Goal: Transaction & Acquisition: Purchase product/service

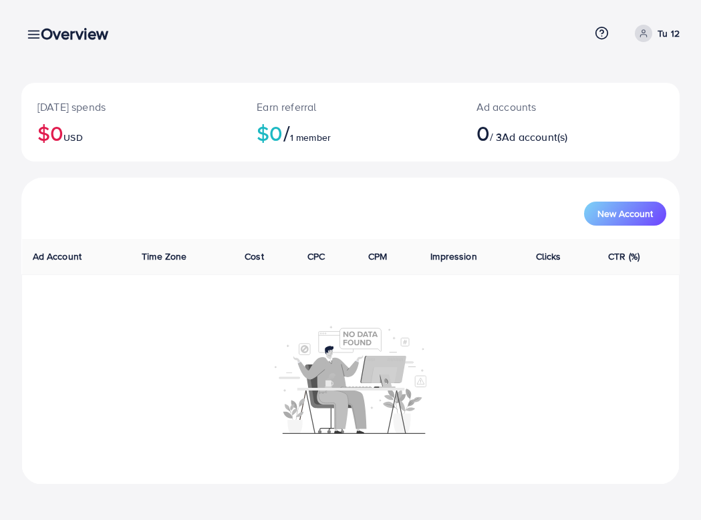
click at [38, 35] on div "Overview" at bounding box center [80, 33] width 100 height 19
click at [30, 35] on div "Overview" at bounding box center [80, 33] width 100 height 19
click at [23, 39] on link at bounding box center [30, 33] width 19 height 17
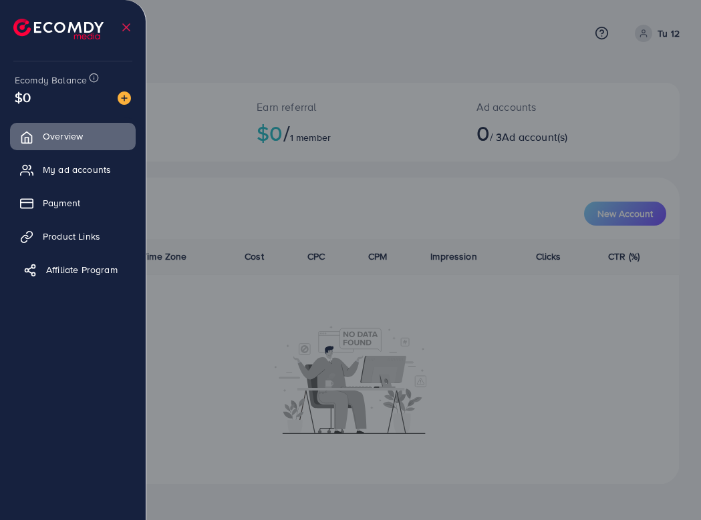
click at [84, 274] on span "Affiliate Program" at bounding box center [81, 269] width 71 height 13
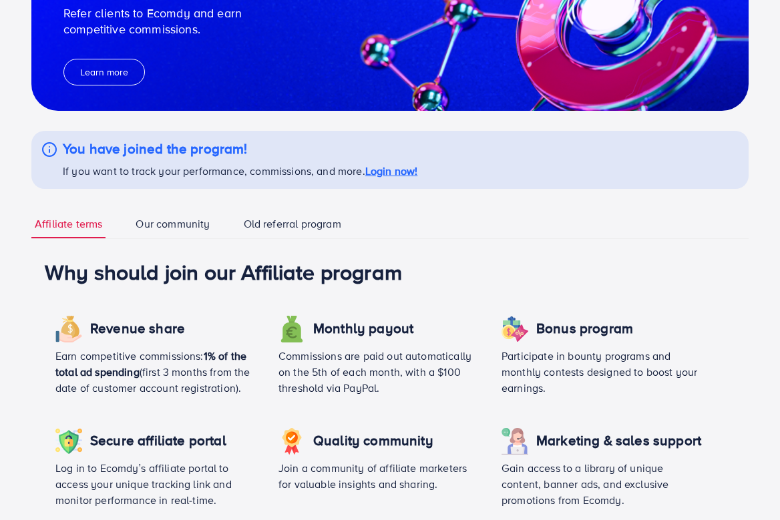
scroll to position [153, 0]
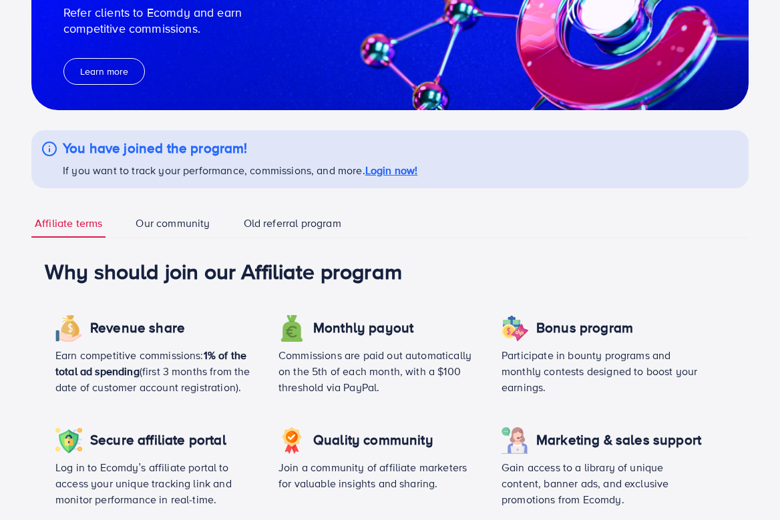
click at [255, 216] on link "Old referral program" at bounding box center [292, 224] width 104 height 29
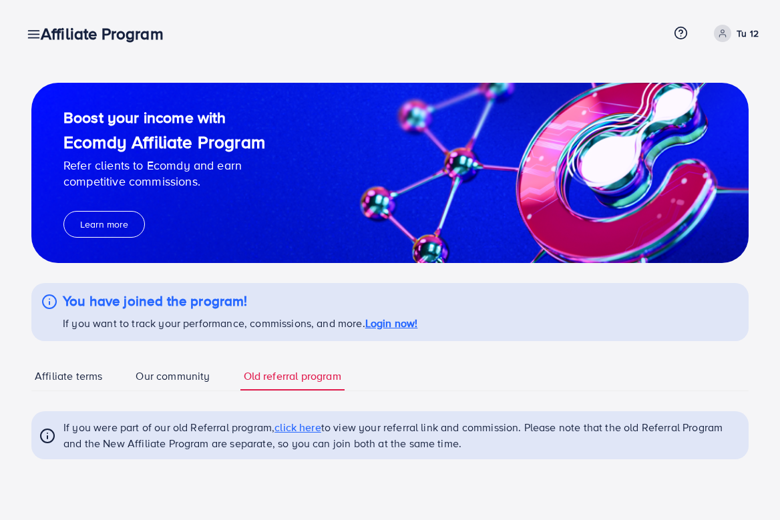
scroll to position [0, 0]
click at [102, 375] on link "Affiliate terms" at bounding box center [68, 377] width 74 height 29
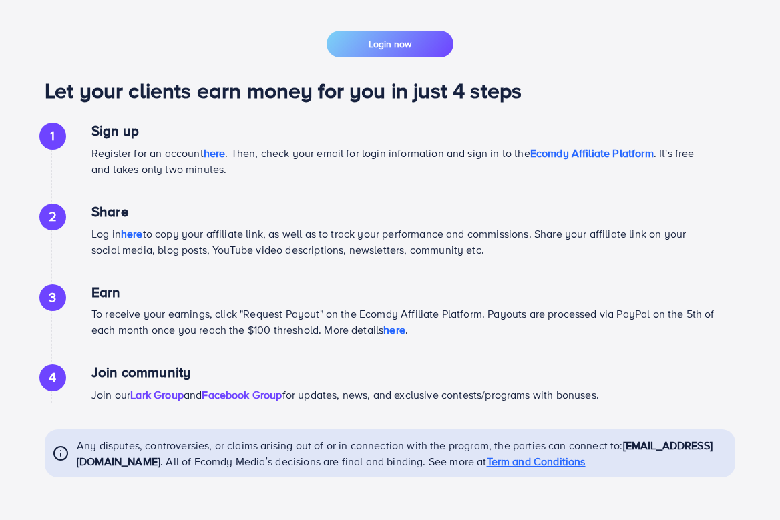
scroll to position [671, 0]
click at [631, 152] on span "Ecomdy Affiliate Platform" at bounding box center [592, 153] width 124 height 15
click at [405, 330] on span "here" at bounding box center [394, 330] width 22 height 15
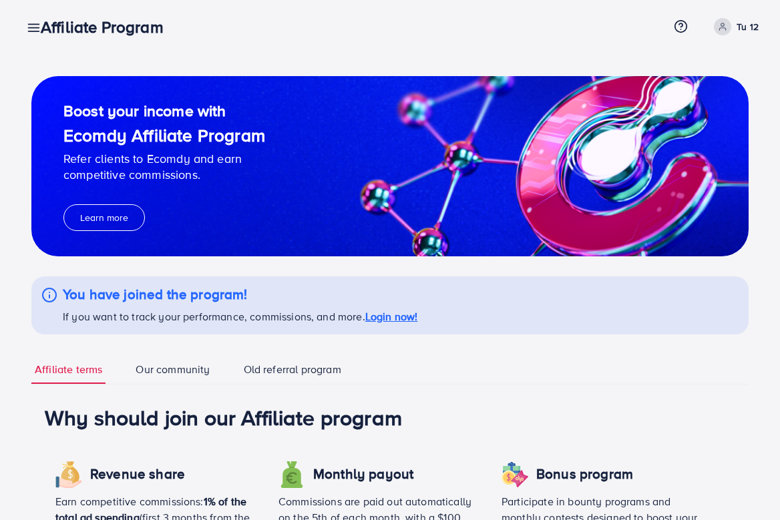
scroll to position [0, 0]
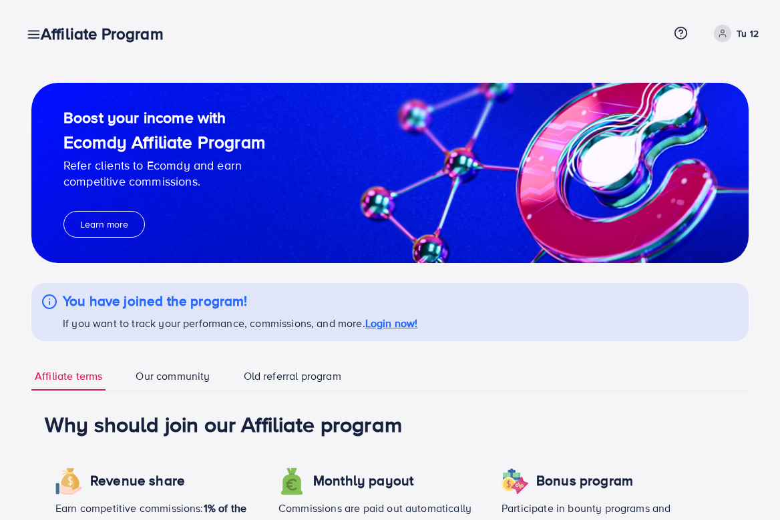
click at [33, 35] on div "Affiliate Program" at bounding box center [107, 33] width 155 height 19
click at [26, 35] on link at bounding box center [30, 33] width 19 height 17
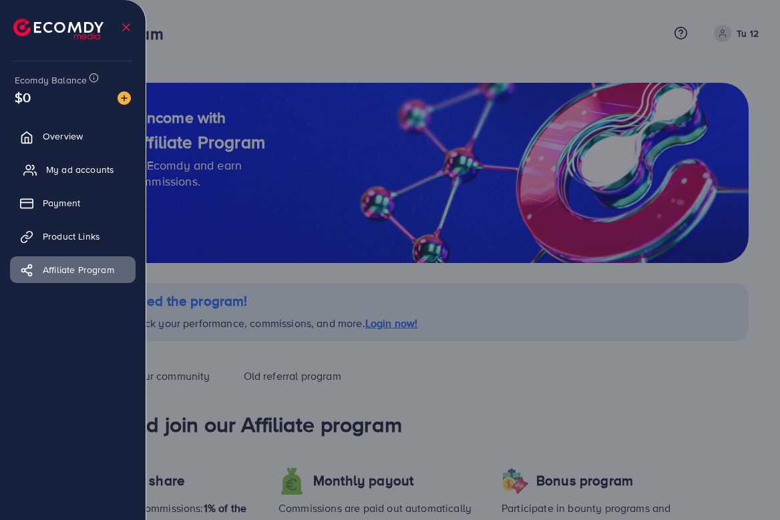
click at [53, 158] on link "My ad accounts" at bounding box center [73, 169] width 126 height 27
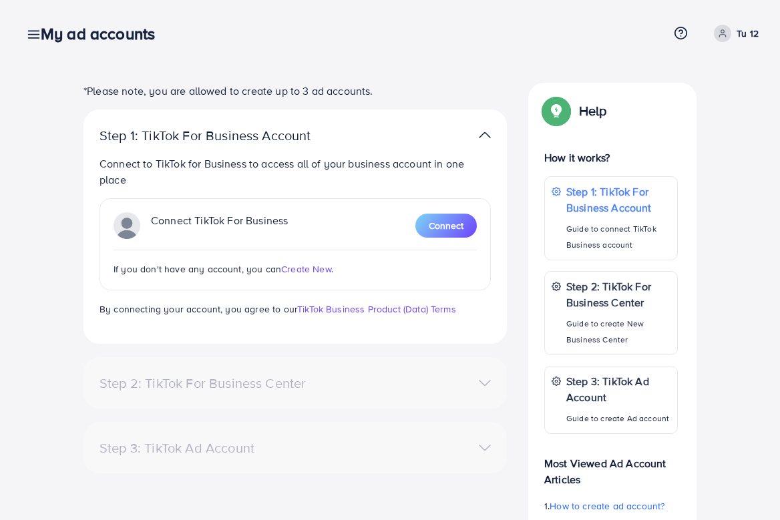
click at [29, 36] on icon at bounding box center [34, 34] width 14 height 14
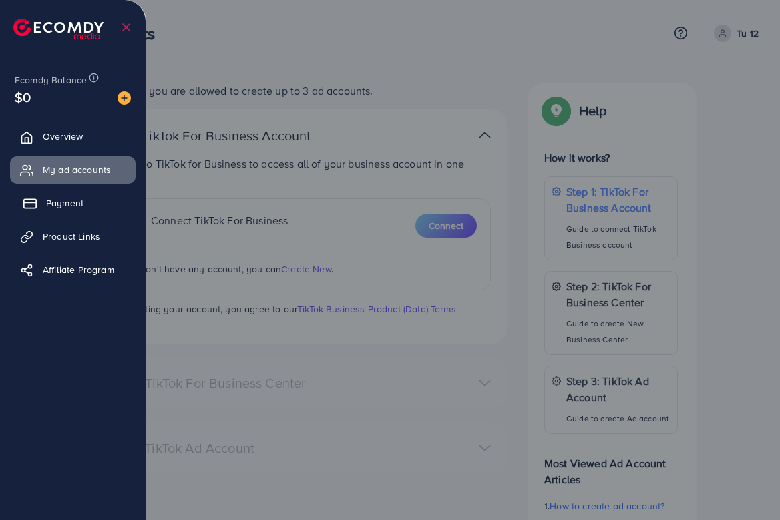
click at [53, 197] on span "Payment" at bounding box center [64, 202] width 37 height 13
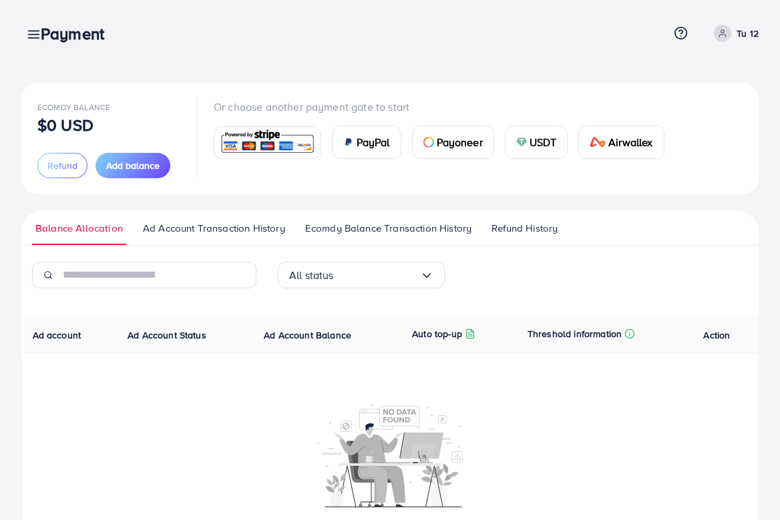
click at [556, 139] on span "USDT" at bounding box center [543, 142] width 27 height 16
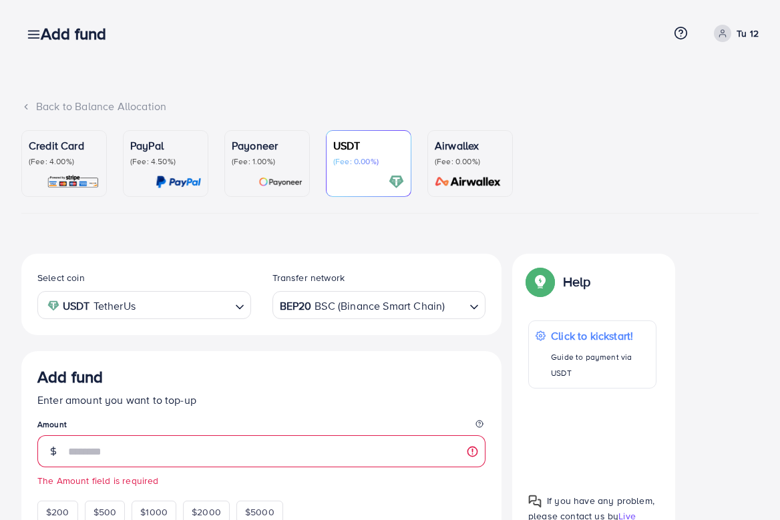
click at [111, 506] on span "$500" at bounding box center [105, 512] width 23 height 13
click at [105, 506] on span "$500" at bounding box center [105, 512] width 23 height 13
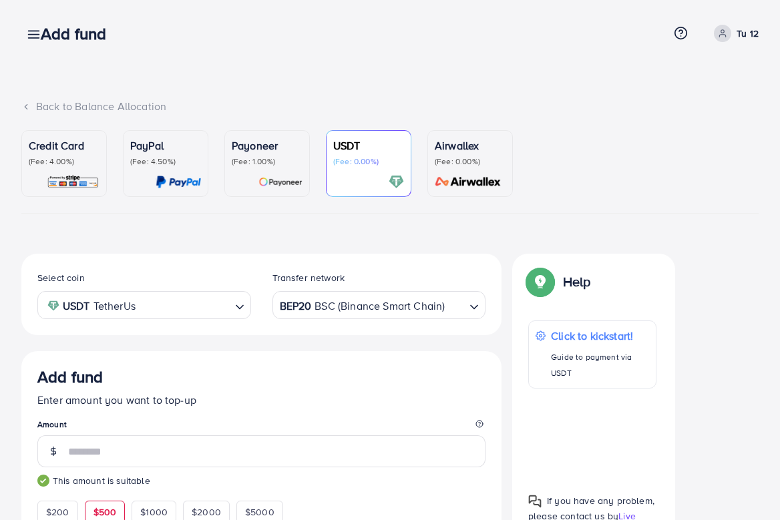
type input "***"
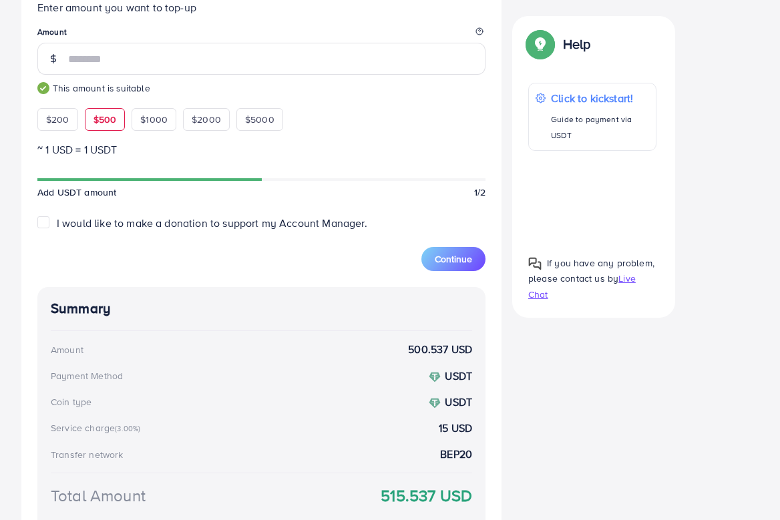
scroll to position [393, 0]
click at [456, 261] on span "Continue" at bounding box center [453, 259] width 37 height 13
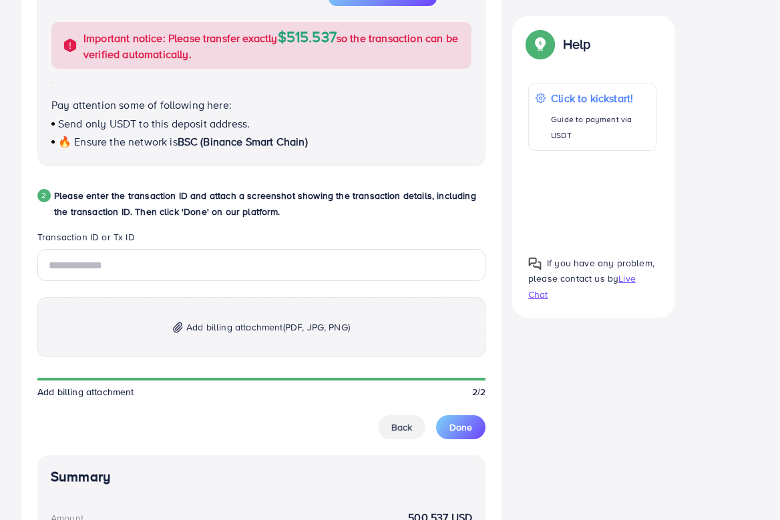
scroll to position [546, 0]
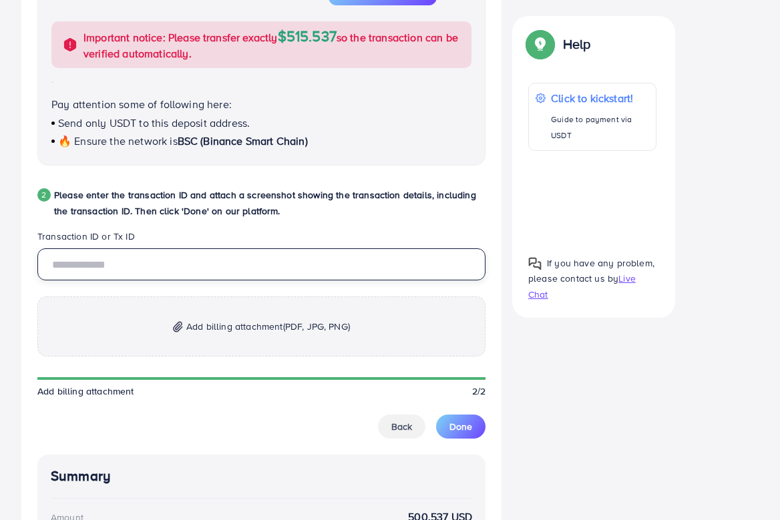
click at [277, 278] on input "text" at bounding box center [261, 264] width 448 height 32
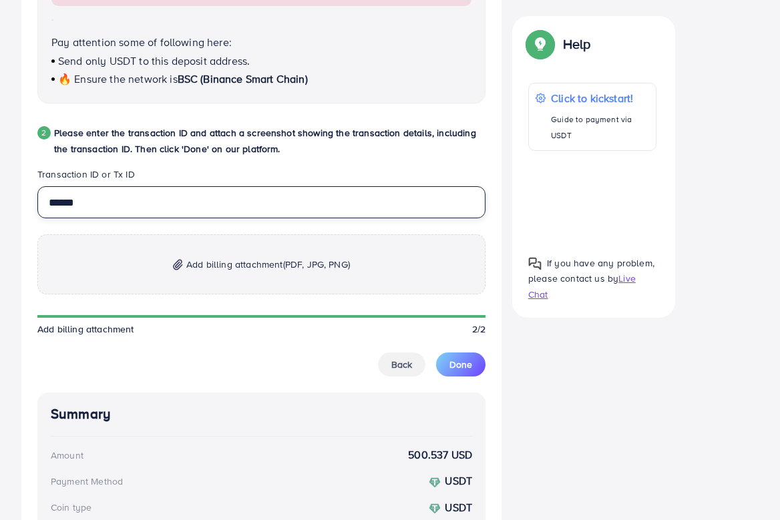
scroll to position [605, 0]
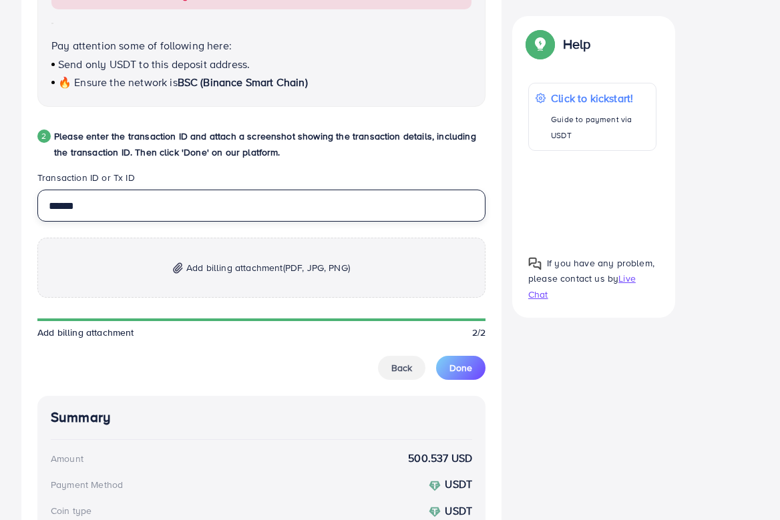
type input "******"
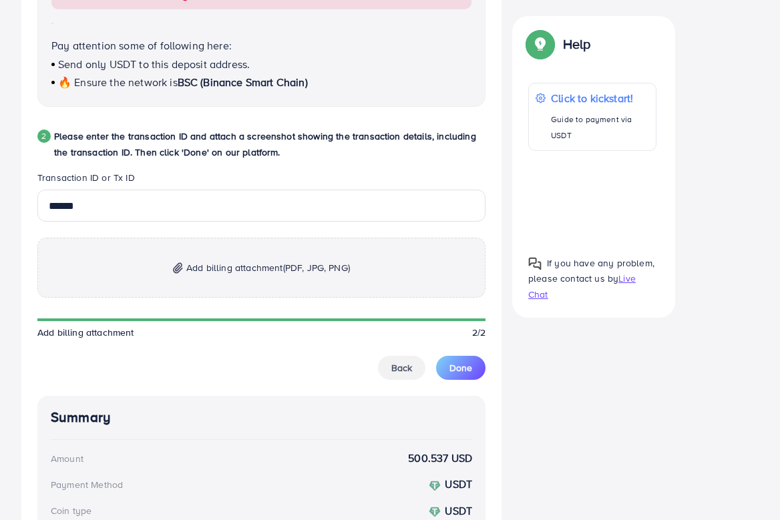
click at [228, 271] on span "Add billing attachment (PDF, JPG, PNG)" at bounding box center [268, 268] width 164 height 16
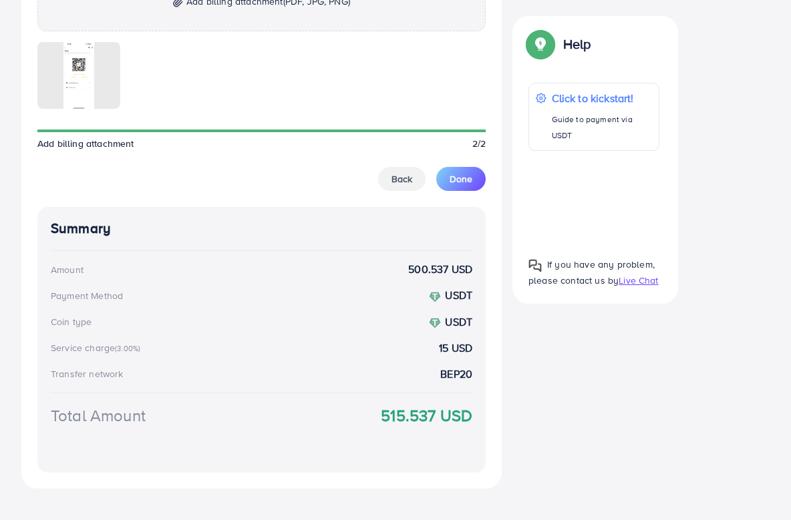
scroll to position [892, 0]
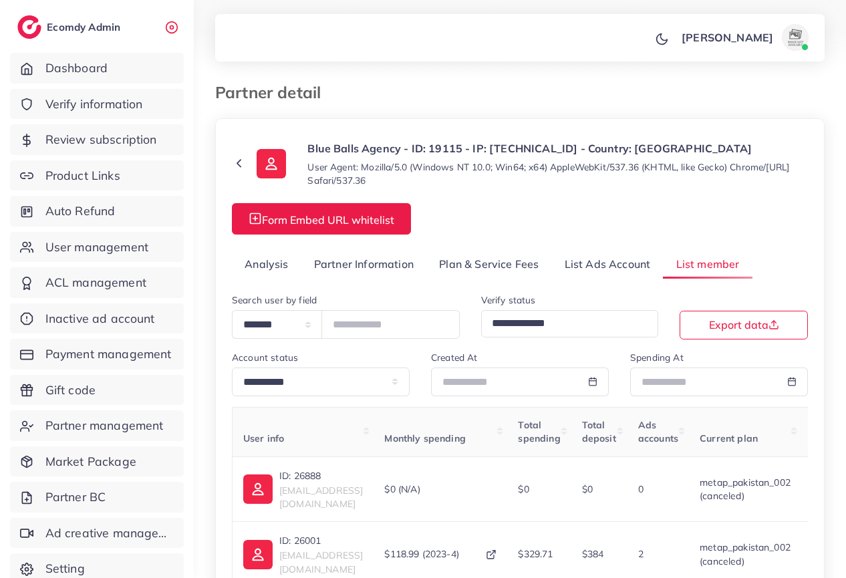
select select "**"
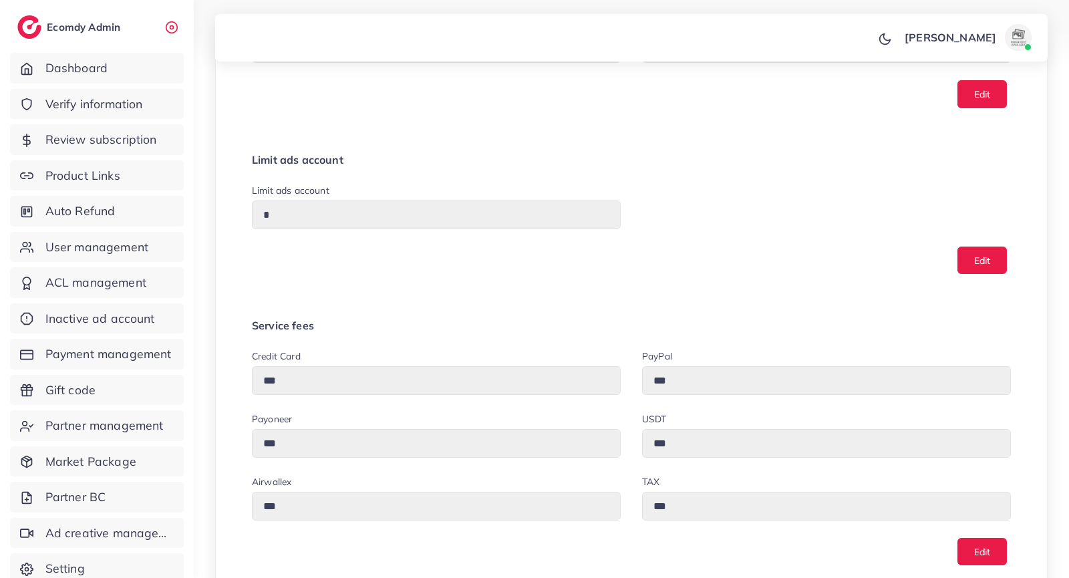
scroll to position [444, 0]
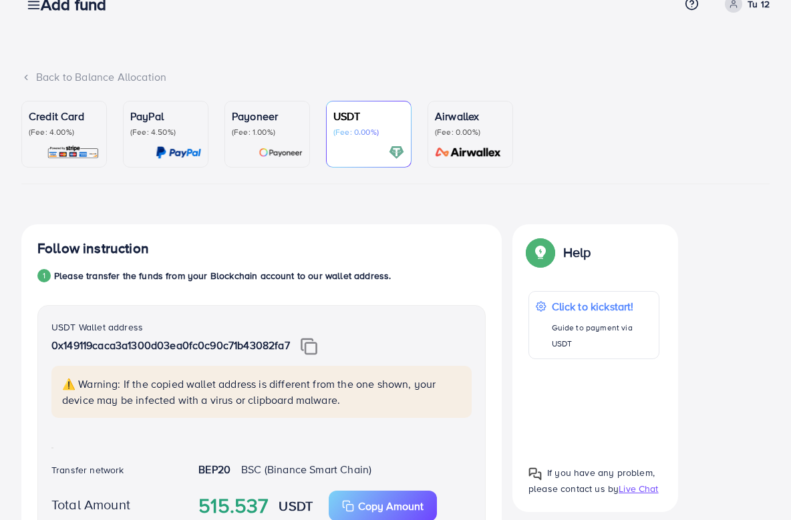
scroll to position [29, 0]
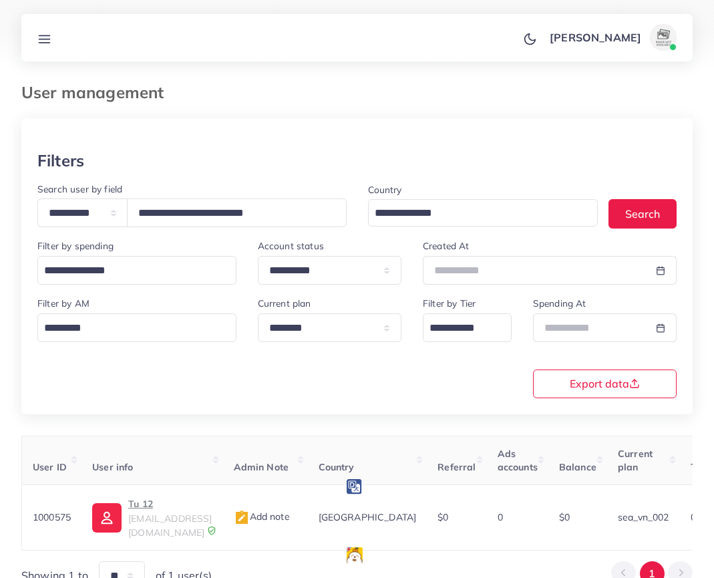
select select "*****"
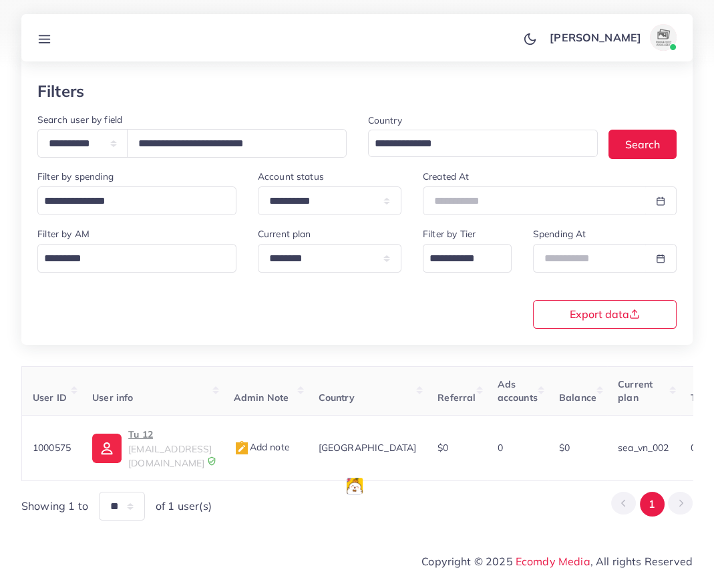
scroll to position [19, 0]
click at [40, 39] on icon at bounding box center [44, 39] width 14 height 14
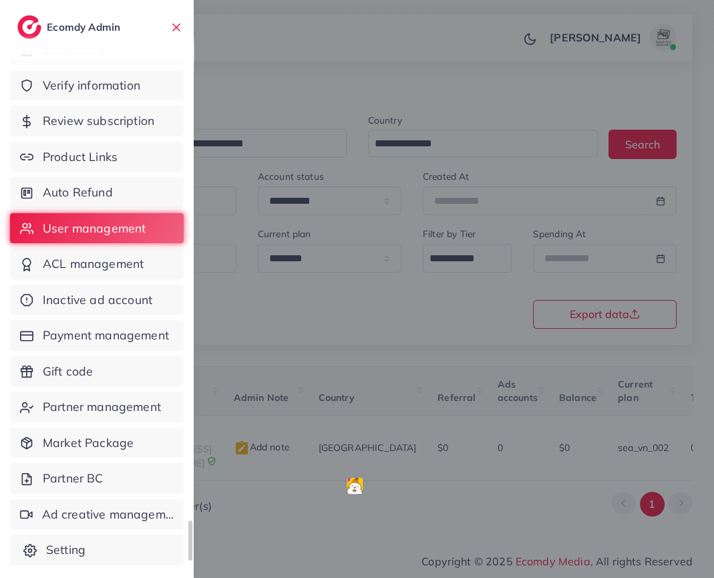
click at [110, 545] on link "Setting" at bounding box center [97, 549] width 174 height 31
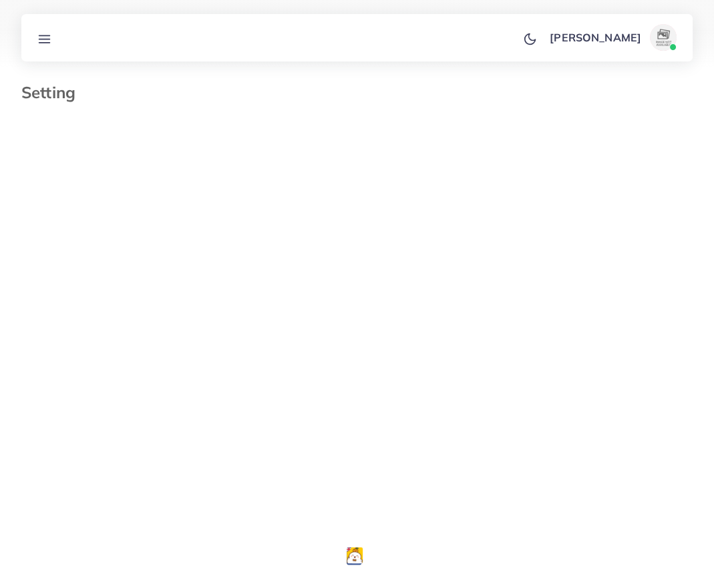
select select "********"
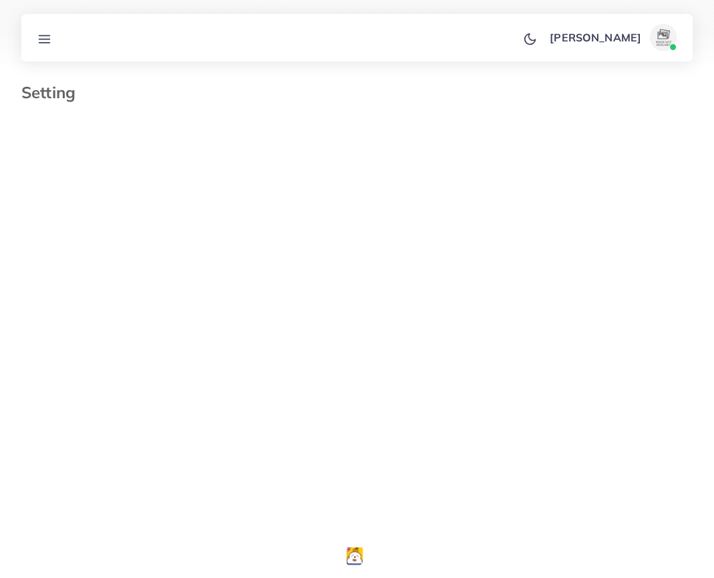
select select "********"
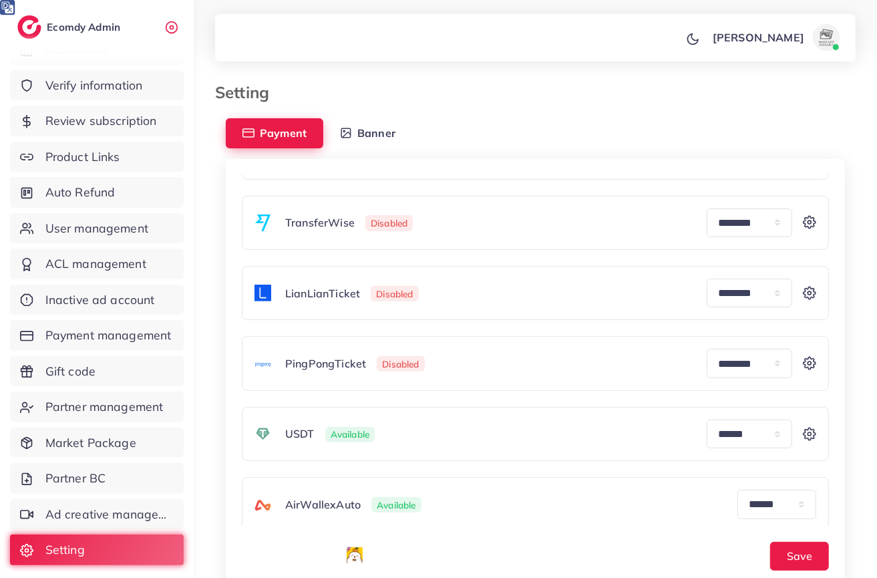
scroll to position [333, 0]
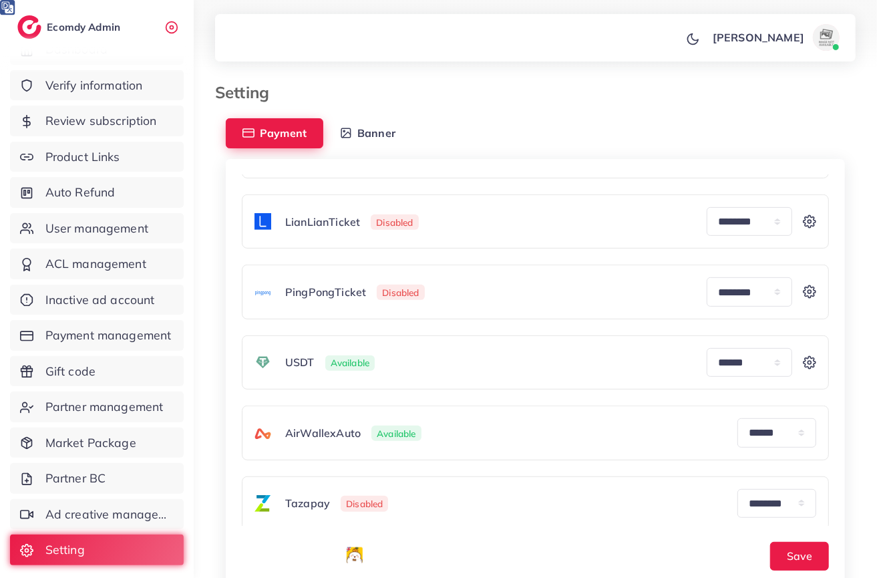
click at [713, 353] on icon at bounding box center [809, 363] width 13 height 20
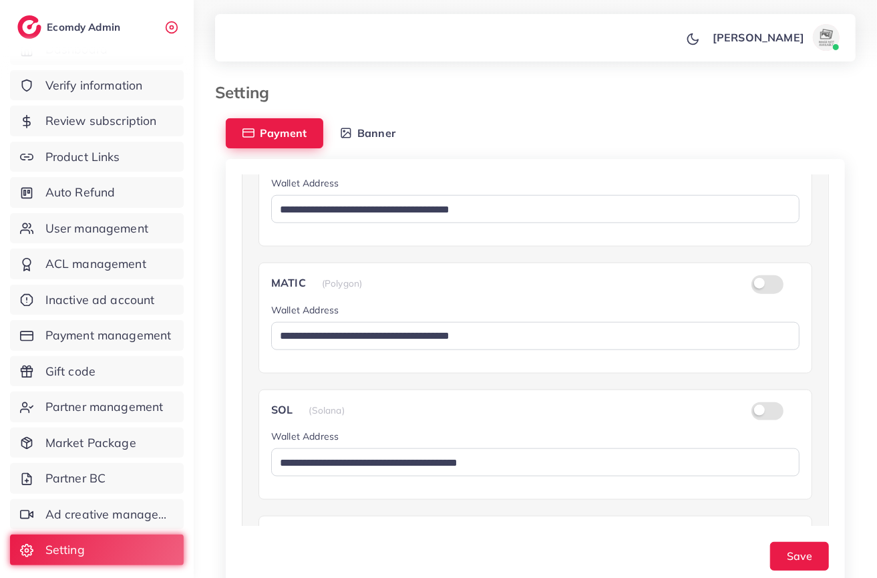
scroll to position [713, 0]
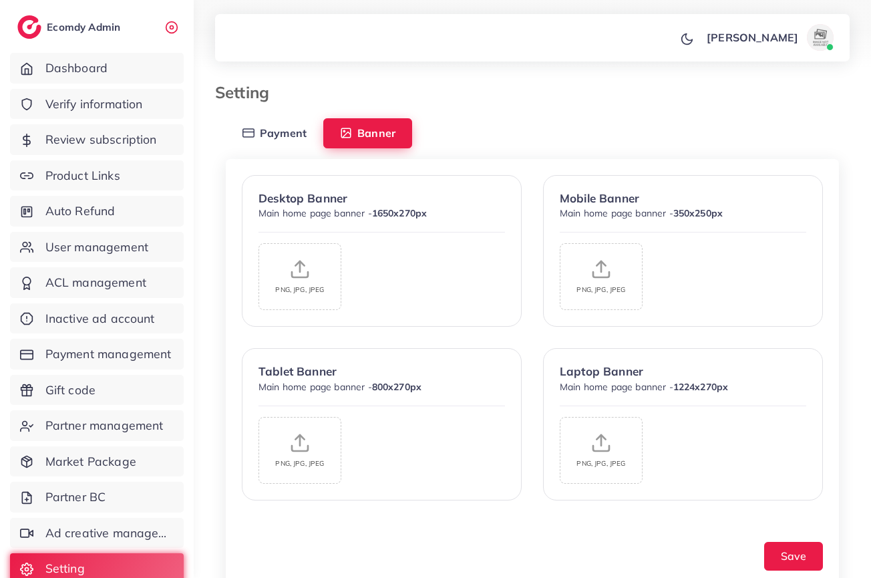
select select "********"
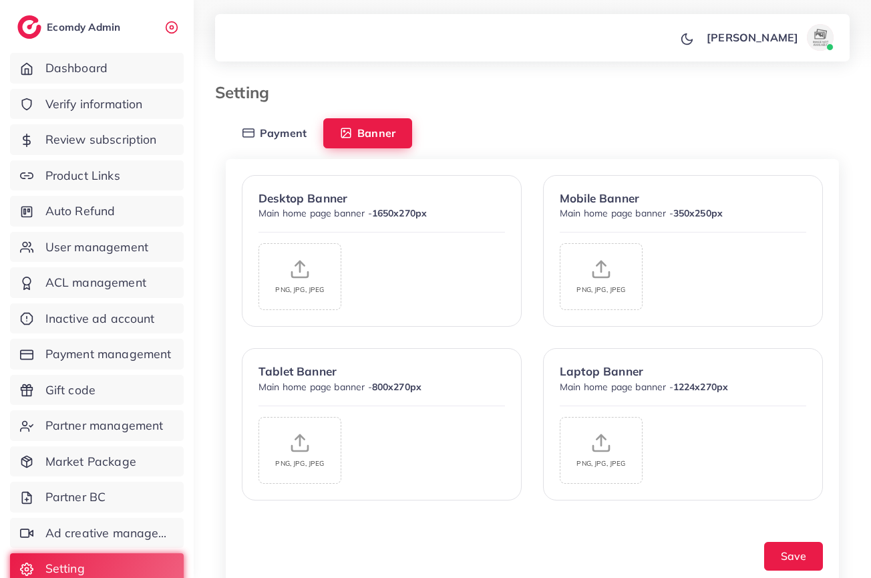
select select "********"
click at [278, 135] on span "Payment" at bounding box center [283, 133] width 47 height 11
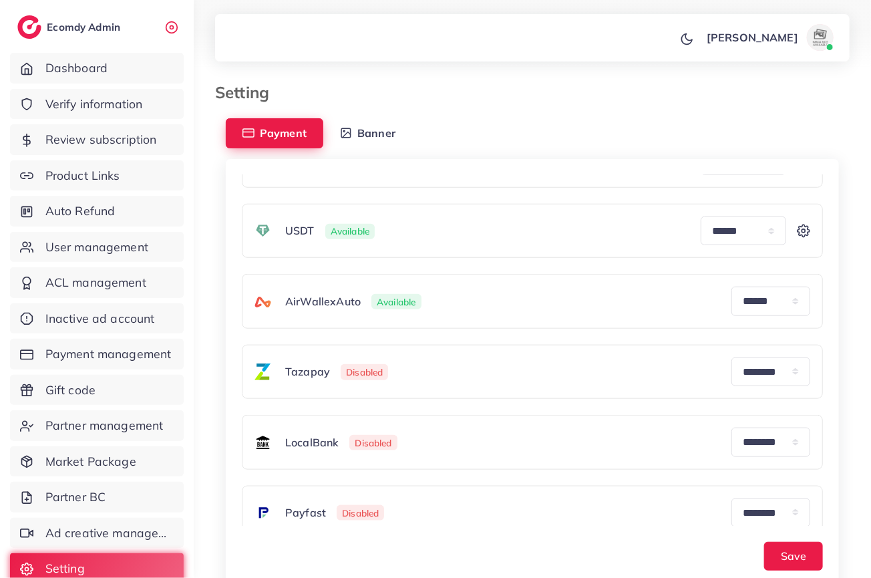
scroll to position [492, 0]
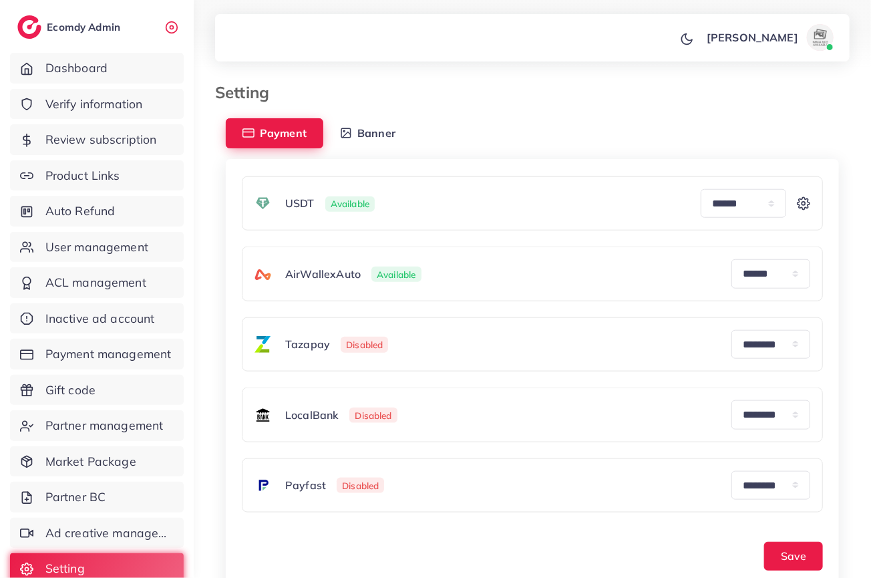
click at [797, 200] on icon at bounding box center [803, 204] width 13 height 20
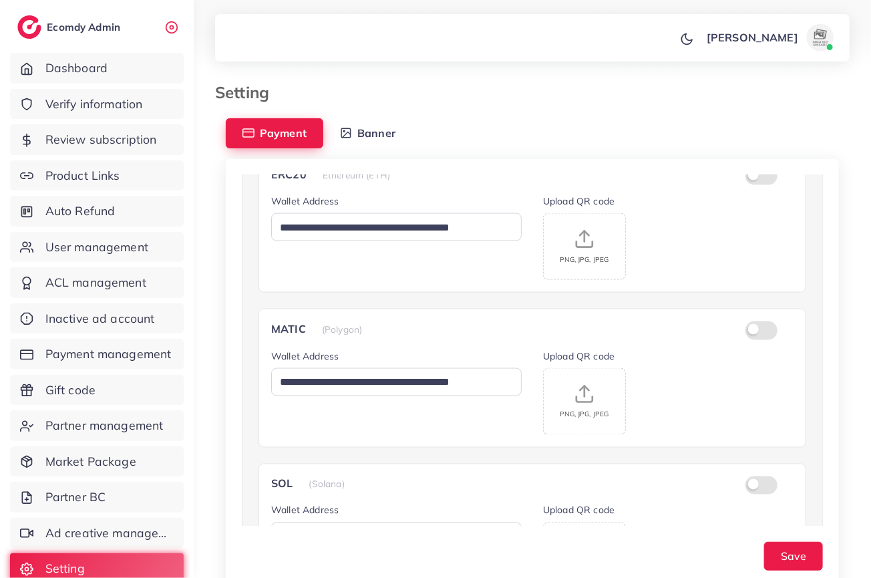
scroll to position [766, 0]
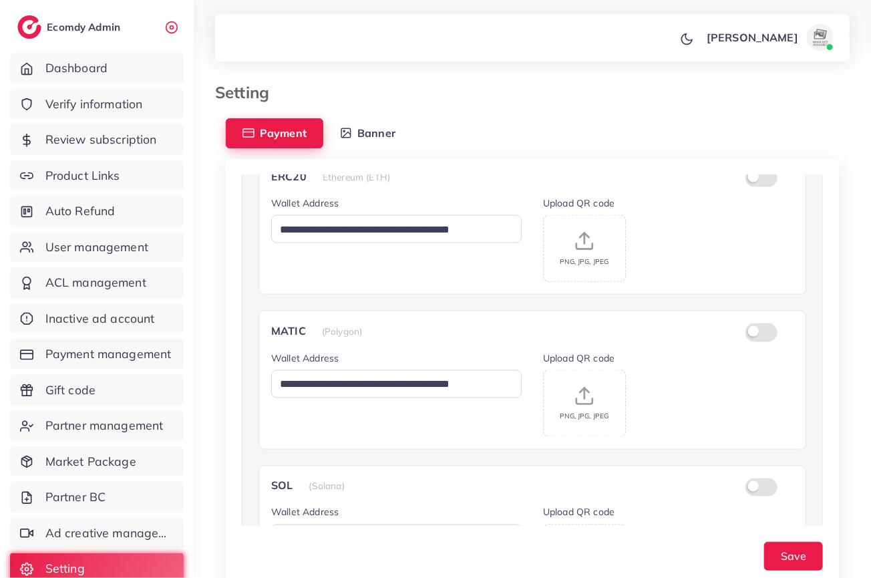
click at [818, 33] on img at bounding box center [820, 37] width 27 height 27
click at [488, 175] on div "ERC20 Ethereum (ETH)" at bounding box center [532, 176] width 522 height 15
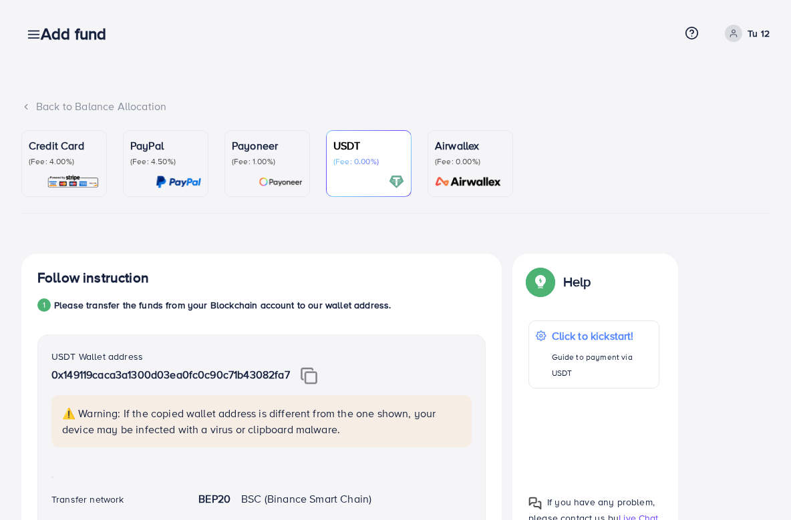
click at [733, 31] on icon at bounding box center [733, 33] width 9 height 9
